Goal: Information Seeking & Learning: Compare options

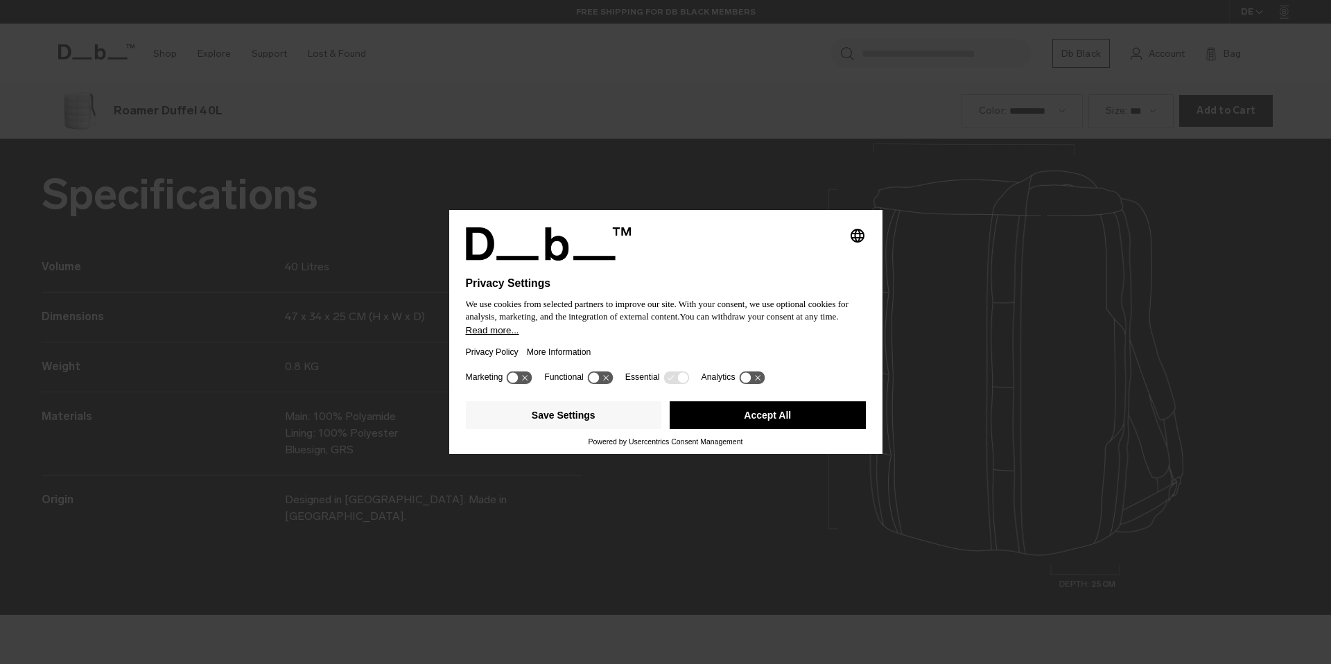
scroll to position [1993, 0]
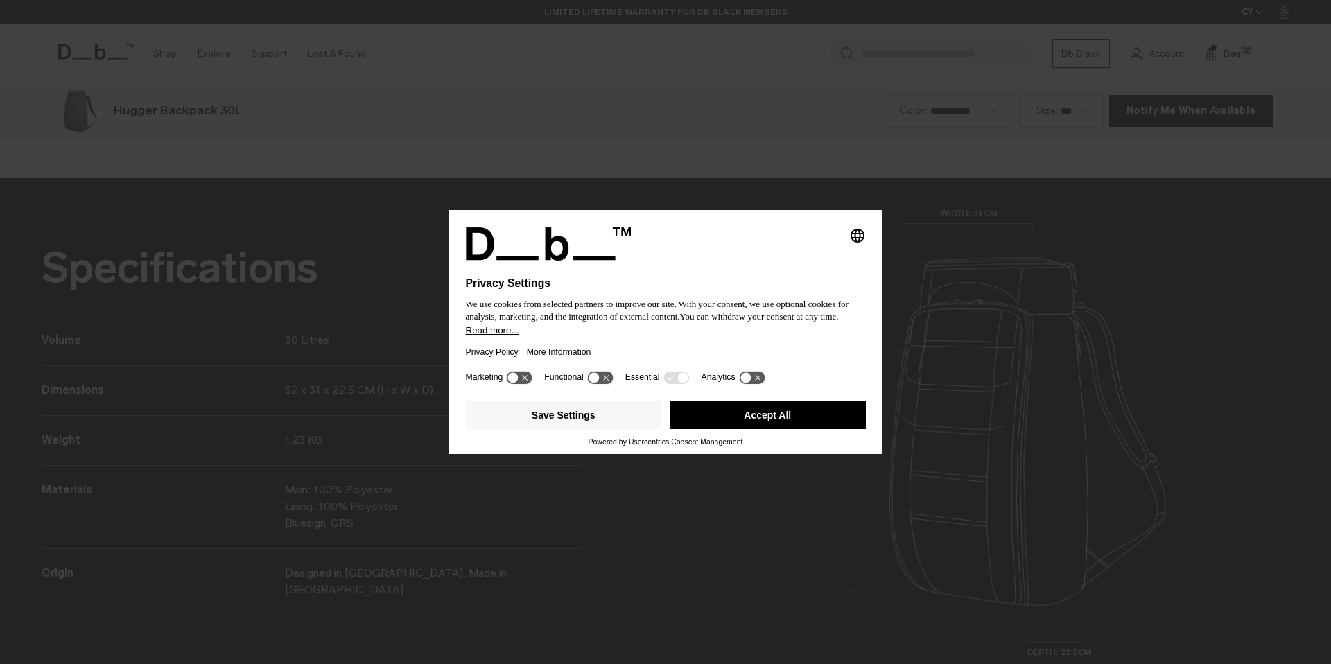
scroll to position [1993, 0]
